Goal: Task Accomplishment & Management: Complete application form

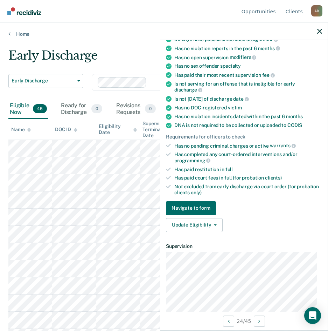
scroll to position [105, 0]
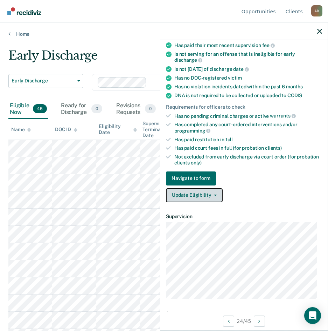
click at [217, 193] on button "Update Eligibility" at bounding box center [194, 195] width 57 height 14
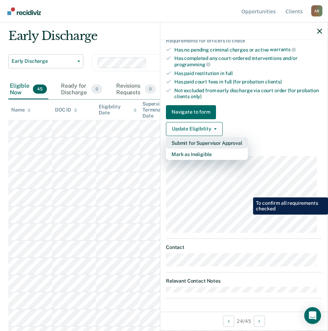
scroll to position [35, 0]
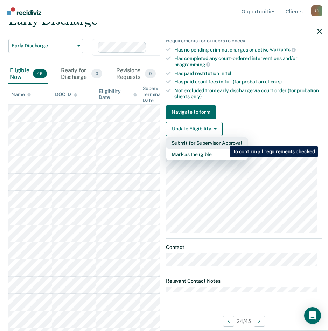
click at [225, 140] on button "Submit for Supervisor Approval" at bounding box center [207, 142] width 82 height 11
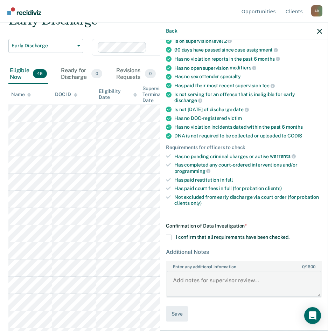
drag, startPoint x: 174, startPoint y: 279, endPoint x: 241, endPoint y: 279, distance: 66.9
click at [241, 279] on textarea "Enter any additional information 0 / 1600" at bounding box center [244, 283] width 155 height 26
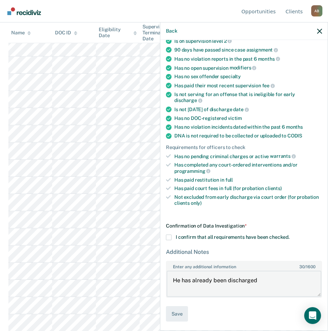
scroll to position [140, 0]
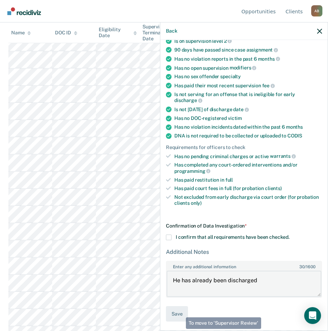
type textarea "He has already been discharged"
click at [168, 238] on span at bounding box center [169, 237] width 6 height 6
click at [290, 234] on input "I confirm that all requirements have been checked." at bounding box center [290, 234] width 0 height 0
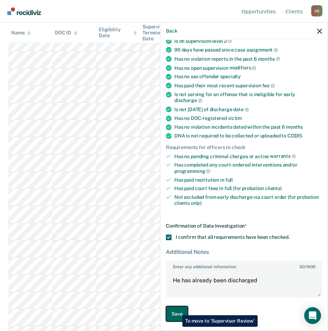
click at [177, 310] on button "Save" at bounding box center [177, 314] width 22 height 16
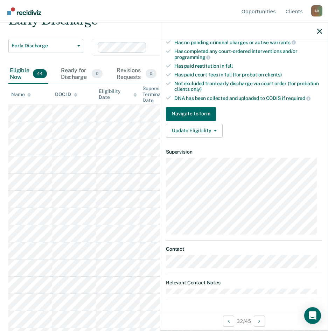
scroll to position [186, 0]
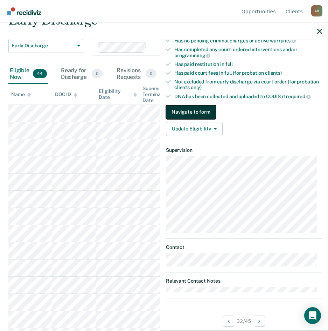
click at [196, 110] on button "Navigate to form" at bounding box center [191, 112] width 50 height 14
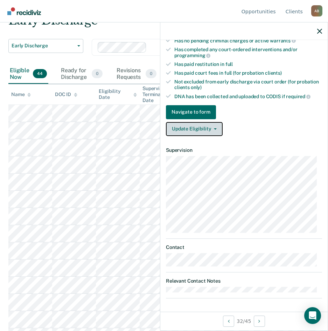
click at [216, 129] on button "Update Eligibility" at bounding box center [194, 129] width 57 height 14
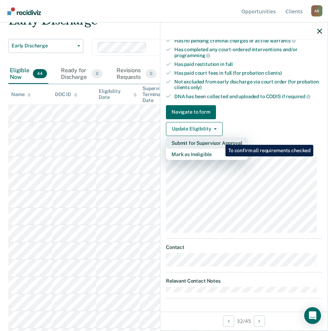
click at [220, 139] on button "Submit for Supervisor Approval" at bounding box center [207, 142] width 82 height 11
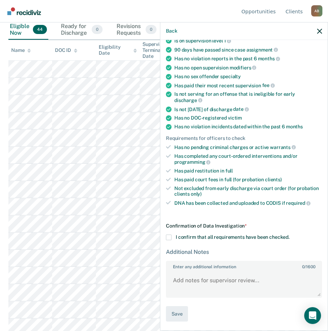
scroll to position [140, 0]
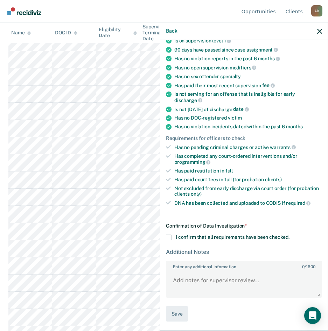
click at [172, 236] on label "I confirm that all requirements have been checked." at bounding box center [244, 237] width 156 height 6
click at [290, 234] on input "I confirm that all requirements have been checked." at bounding box center [290, 234] width 0 height 0
click at [184, 287] on textarea "Enter any additional information 0 / 1600" at bounding box center [244, 283] width 155 height 26
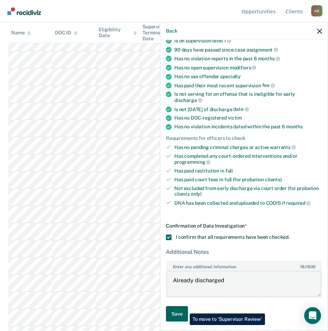
type textarea "Already discharged"
click at [185, 308] on button "Save" at bounding box center [177, 314] width 22 height 16
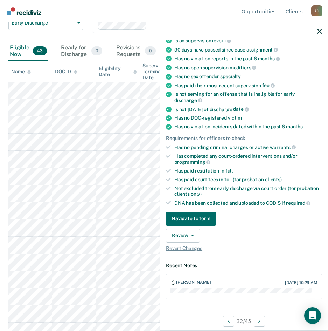
scroll to position [23, 0]
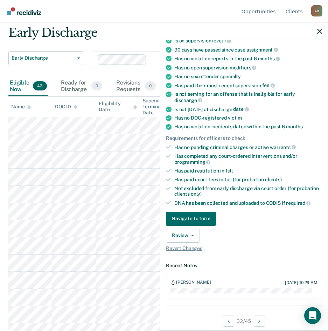
click at [323, 30] on div at bounding box center [243, 31] width 167 height 18
click at [322, 30] on icon "button" at bounding box center [319, 31] width 5 height 5
